Goal: Task Accomplishment & Management: Use online tool/utility

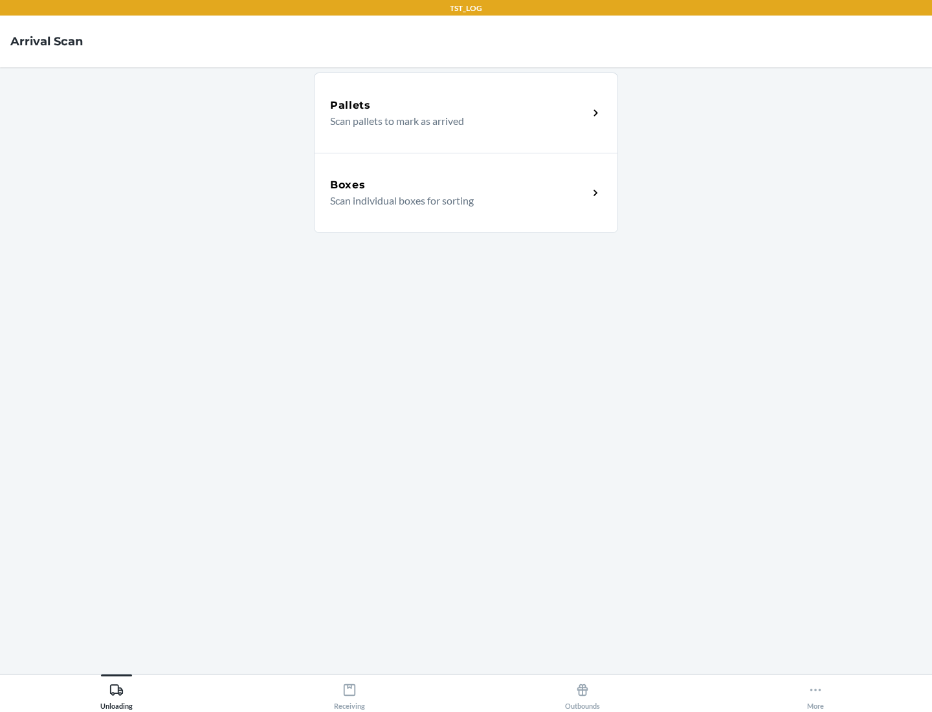
click at [459, 185] on div "Boxes" at bounding box center [459, 185] width 258 height 16
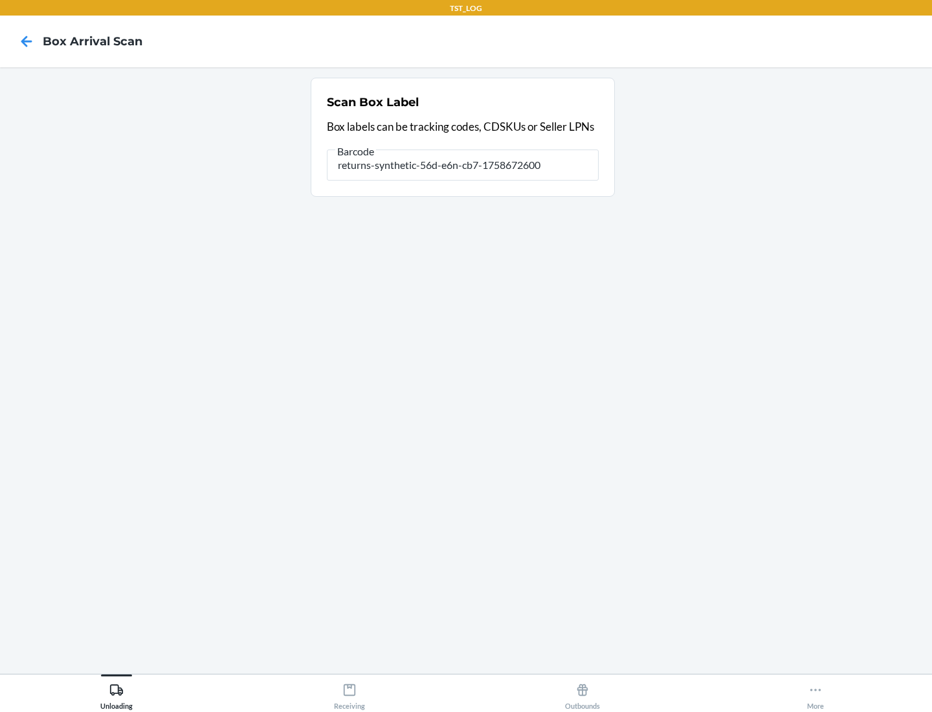
type input "returns-synthetic-56d-e6n-cb7-1758672600"
